Goal: Register for event/course

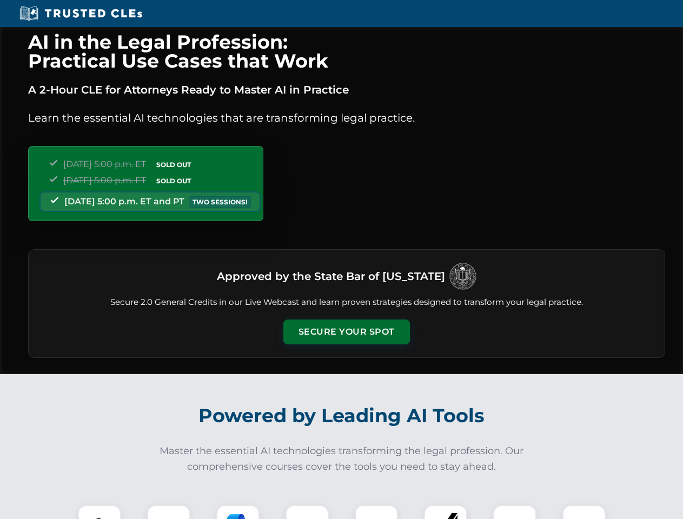
click at [346, 332] on button "Secure Your Spot" at bounding box center [346, 332] width 127 height 25
click at [100, 512] on img at bounding box center [99, 526] width 31 height 31
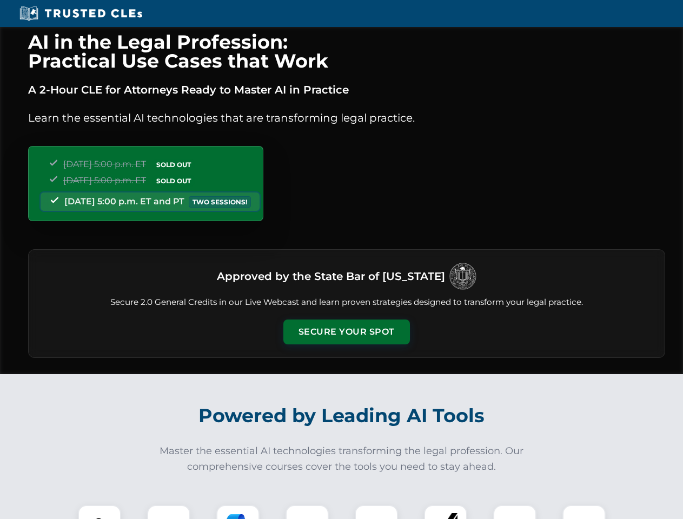
scroll to position [937, 0]
